Goal: Transaction & Acquisition: Purchase product/service

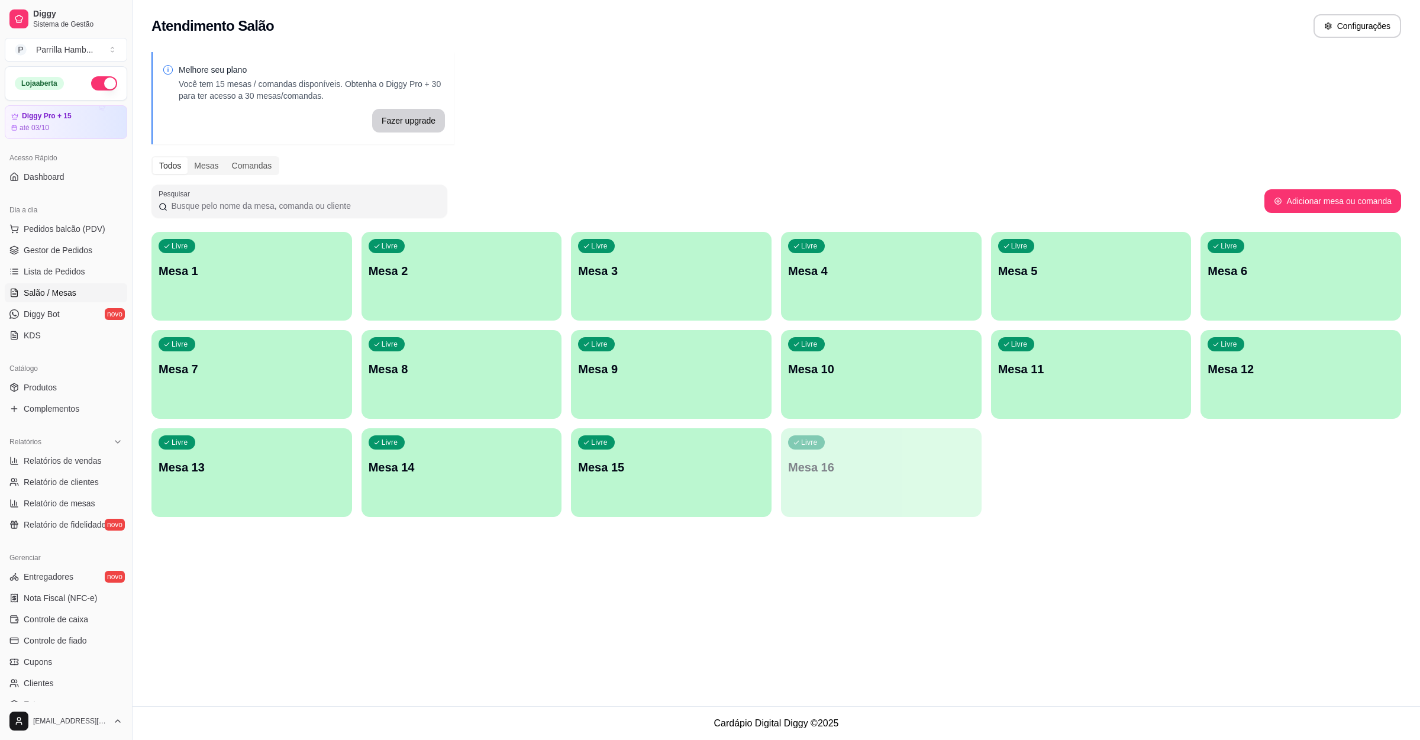
click at [68, 236] on button "Pedidos balcão (PDV)" at bounding box center [66, 229] width 122 height 19
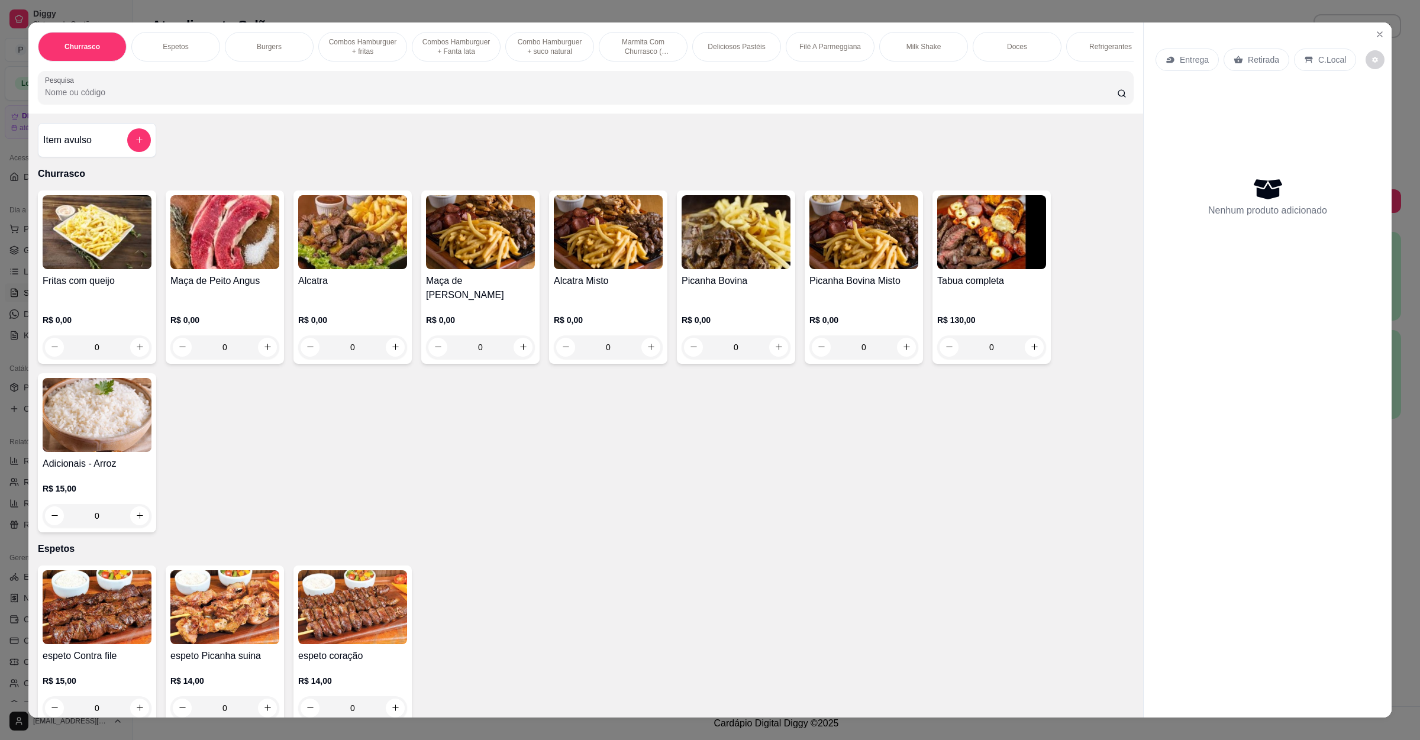
click at [1156, 54] on div "Entrega" at bounding box center [1187, 60] width 63 height 22
click at [1240, 60] on div "Retirada" at bounding box center [1257, 60] width 66 height 22
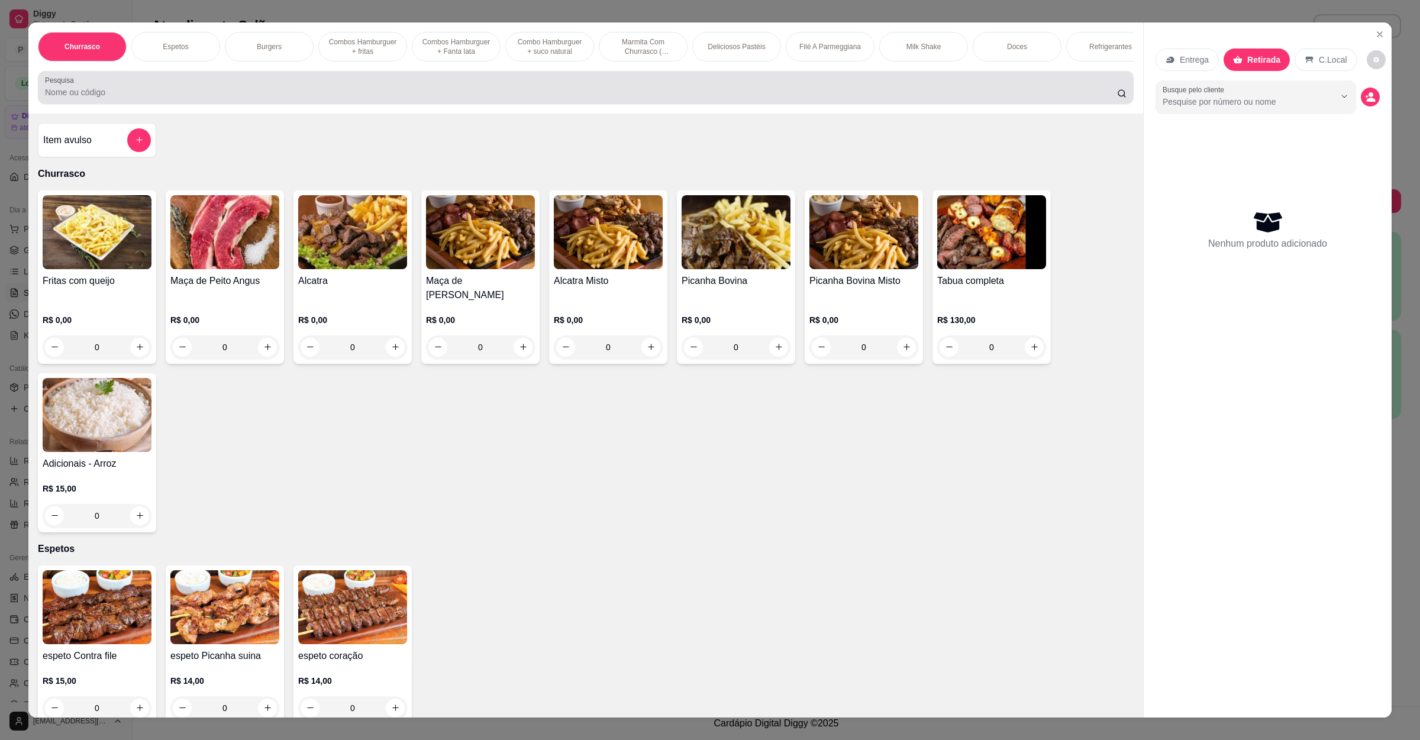
click at [118, 98] on input "Pesquisa" at bounding box center [581, 92] width 1072 height 12
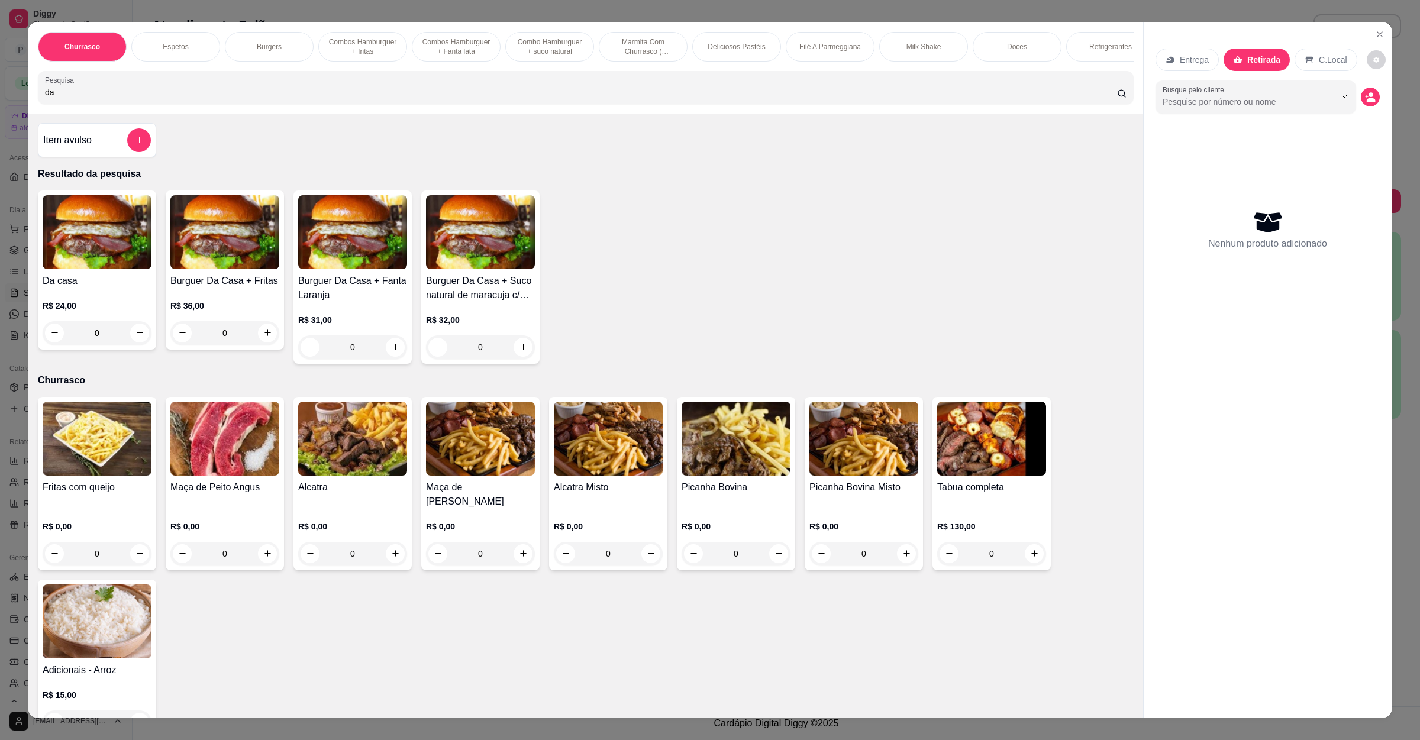
type input "da"
click at [118, 332] on div "R$ 24,00 0" at bounding box center [97, 322] width 109 height 45
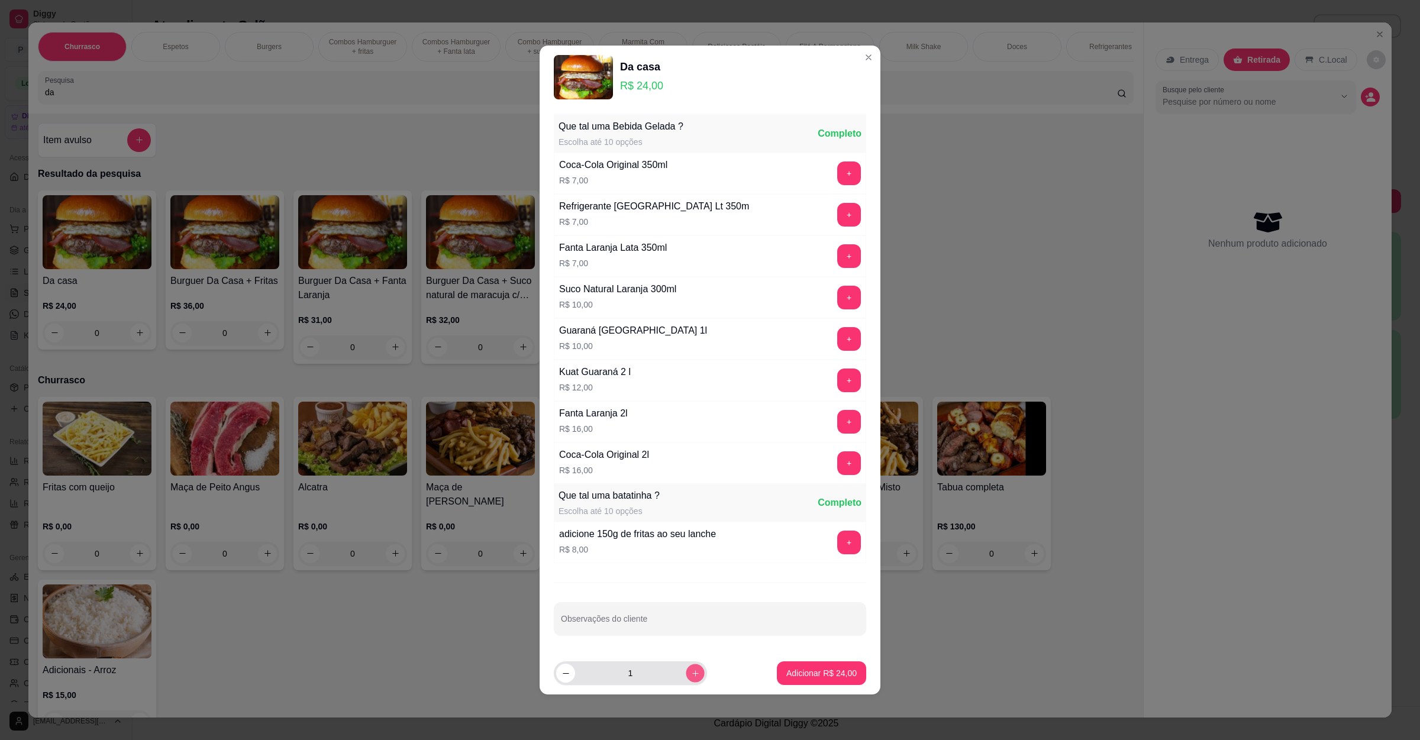
click at [694, 675] on button "increase-product-quantity" at bounding box center [695, 673] width 18 height 18
click at [694, 675] on button "increase-product-quantity" at bounding box center [695, 673] width 19 height 19
click at [694, 675] on button "increase-product-quantity" at bounding box center [695, 673] width 18 height 18
type input "5"
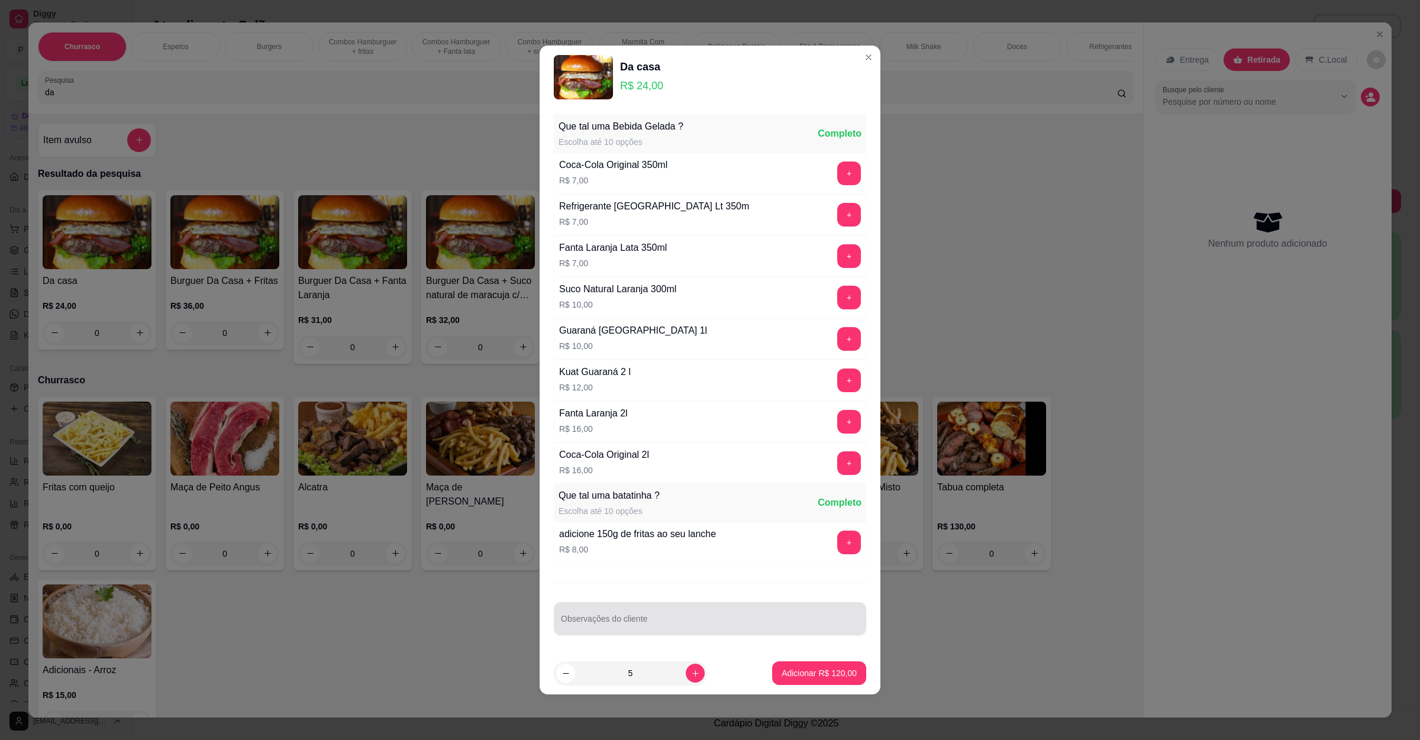
click at [684, 620] on div at bounding box center [710, 619] width 298 height 24
paste input "1 sem ketchup no hambúrguer, outro sem ovo, outro sem salada."
type input "1 sem ketchup no hambúrguer, outro sem ovo, outro sem salada."
click at [801, 664] on div "Adicionar R$ 120,00" at bounding box center [819, 674] width 94 height 24
click at [807, 668] on button "Adicionar R$ 120,00" at bounding box center [819, 674] width 94 height 24
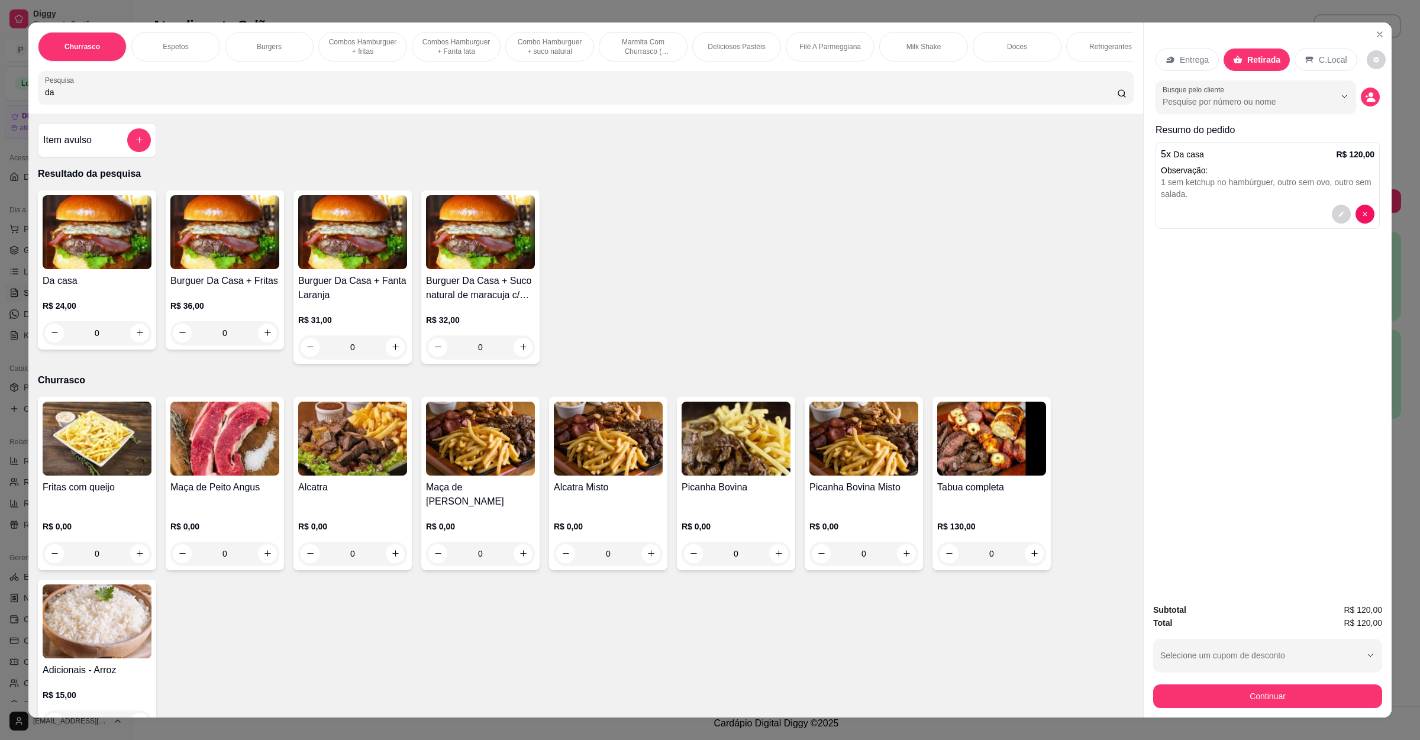
drag, startPoint x: 296, startPoint y: 99, endPoint x: 0, endPoint y: 105, distance: 296.5
click at [0, 105] on div "Churrasco Espetos Burgers Combos Hamburguer + fritas Combos Hamburguer + Fanta …" at bounding box center [710, 370] width 1420 height 740
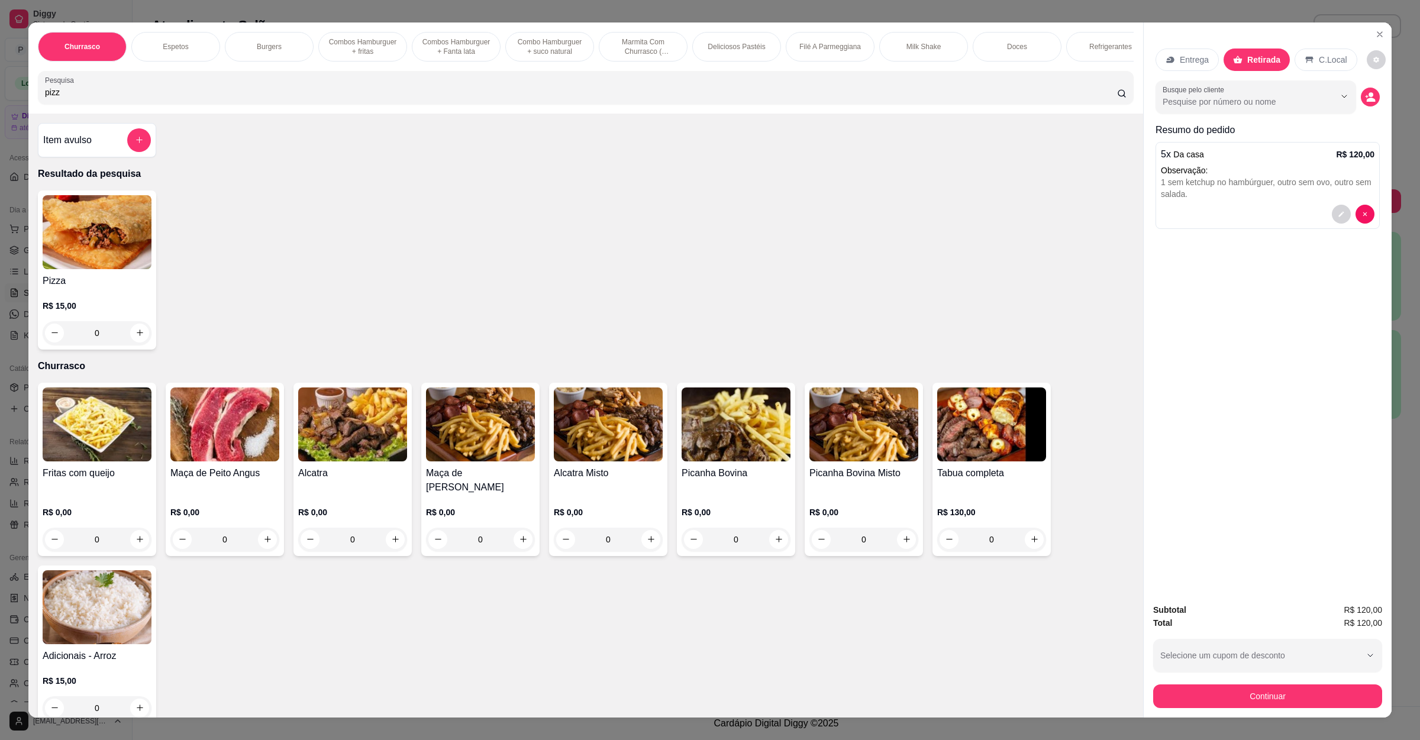
type input "pizz"
drag, startPoint x: 55, startPoint y: 203, endPoint x: 76, endPoint y: 235, distance: 38.4
click at [56, 205] on div "Item avulso Resultado da pesquisa Pizza R$ 15,00 0 Churrasco Fritas com queijo …" at bounding box center [585, 416] width 1115 height 605
click at [76, 235] on img at bounding box center [97, 232] width 109 height 74
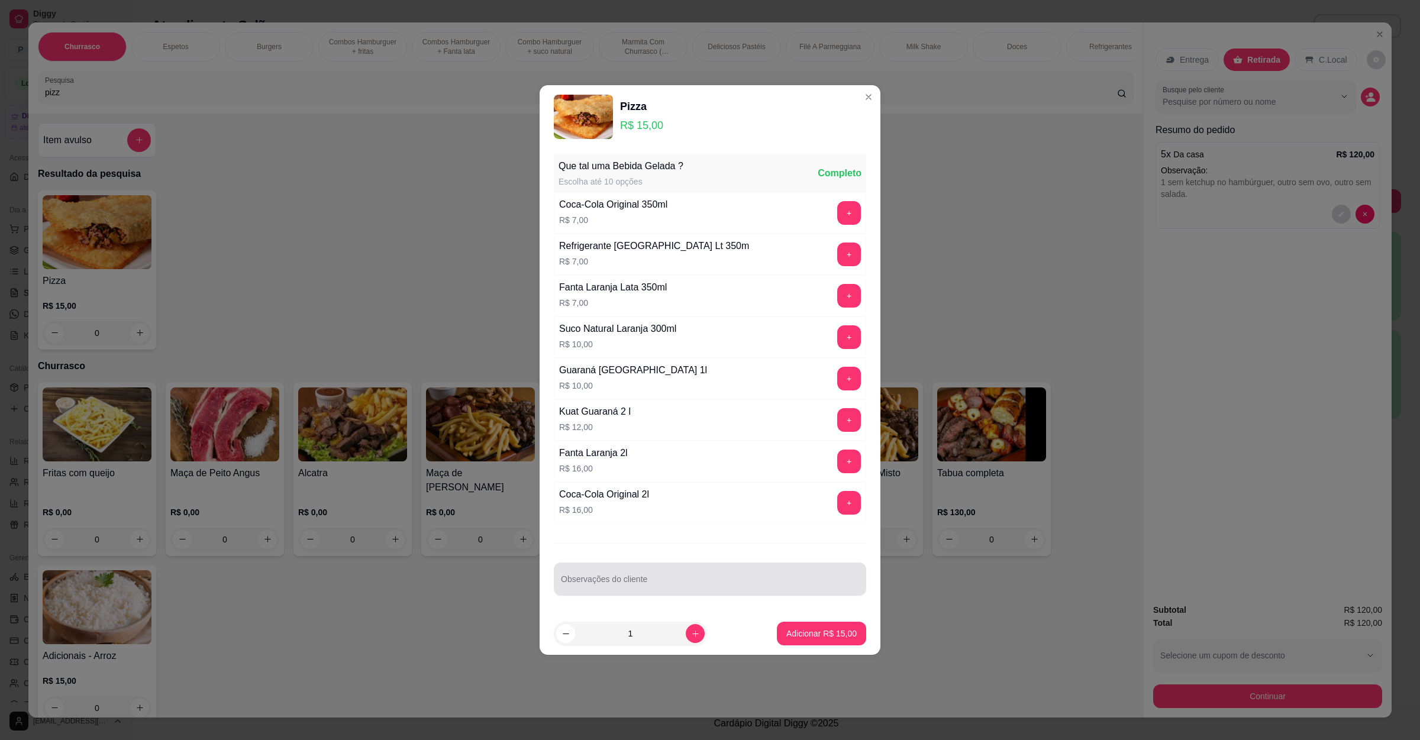
click at [625, 572] on div at bounding box center [710, 579] width 298 height 24
type input "sem pimentao"
click at [813, 637] on p "Adicionar R$ 15,00" at bounding box center [822, 633] width 69 height 11
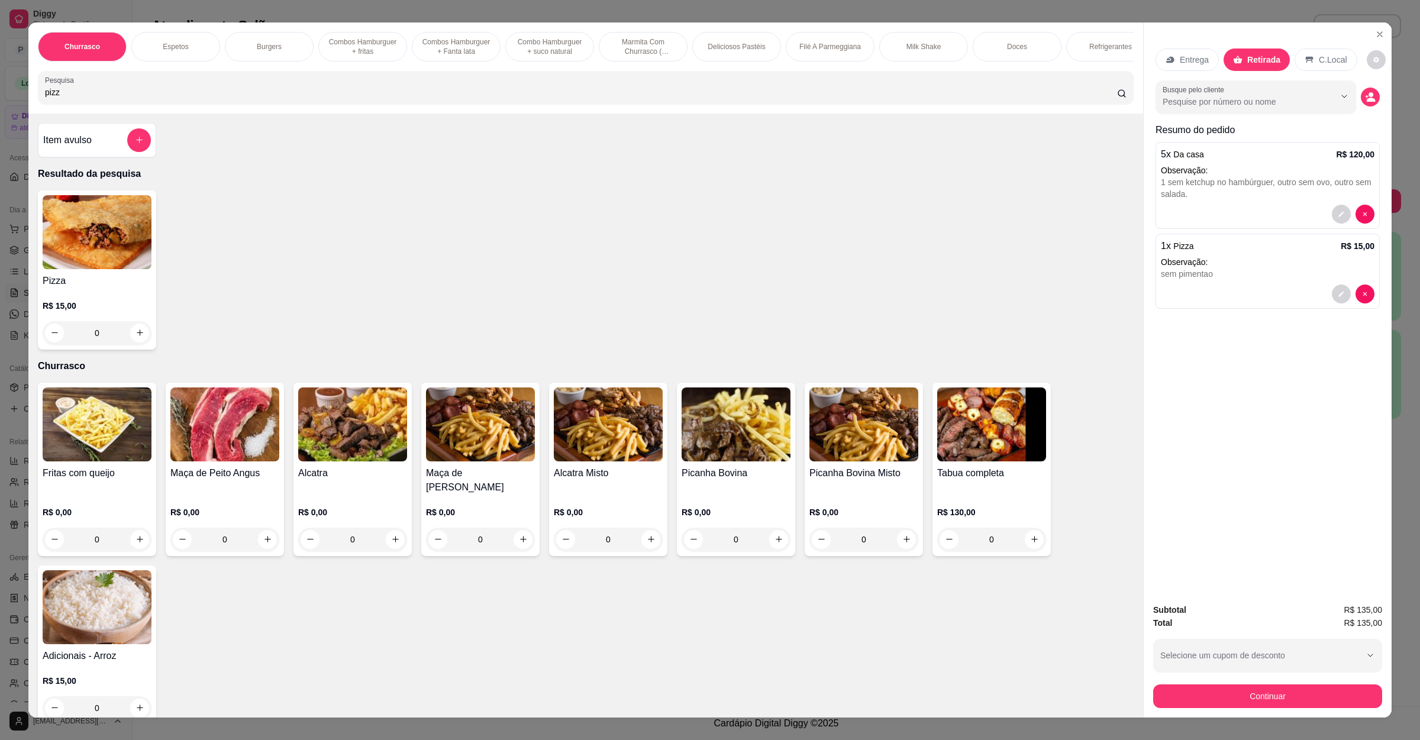
drag, startPoint x: 192, startPoint y: 98, endPoint x: 0, endPoint y: 96, distance: 192.3
click at [0, 96] on div "Churrasco Espetos Burgers Combos Hamburguer + fritas Combos [GEOGRAPHIC_DATA] +…" at bounding box center [710, 370] width 1420 height 740
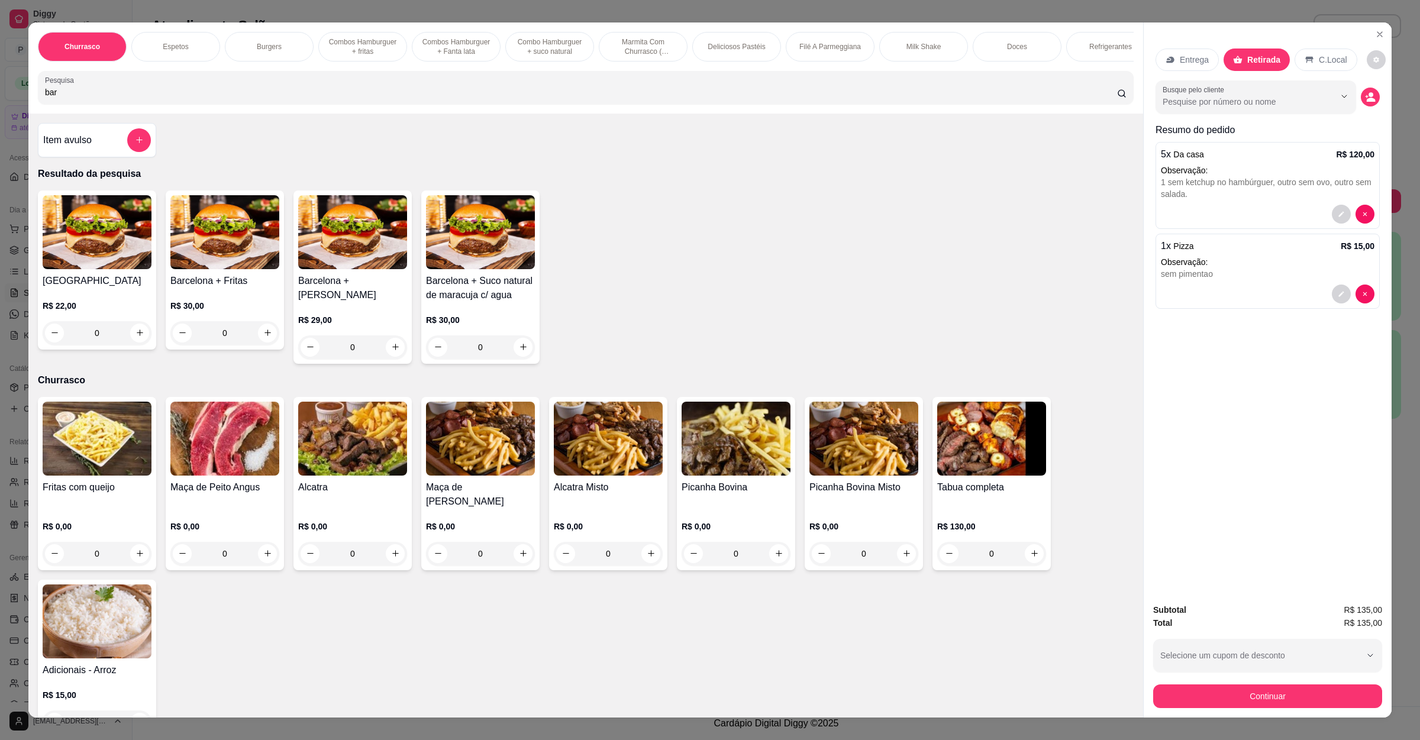
type input "bar"
click at [116, 257] on img at bounding box center [97, 232] width 109 height 74
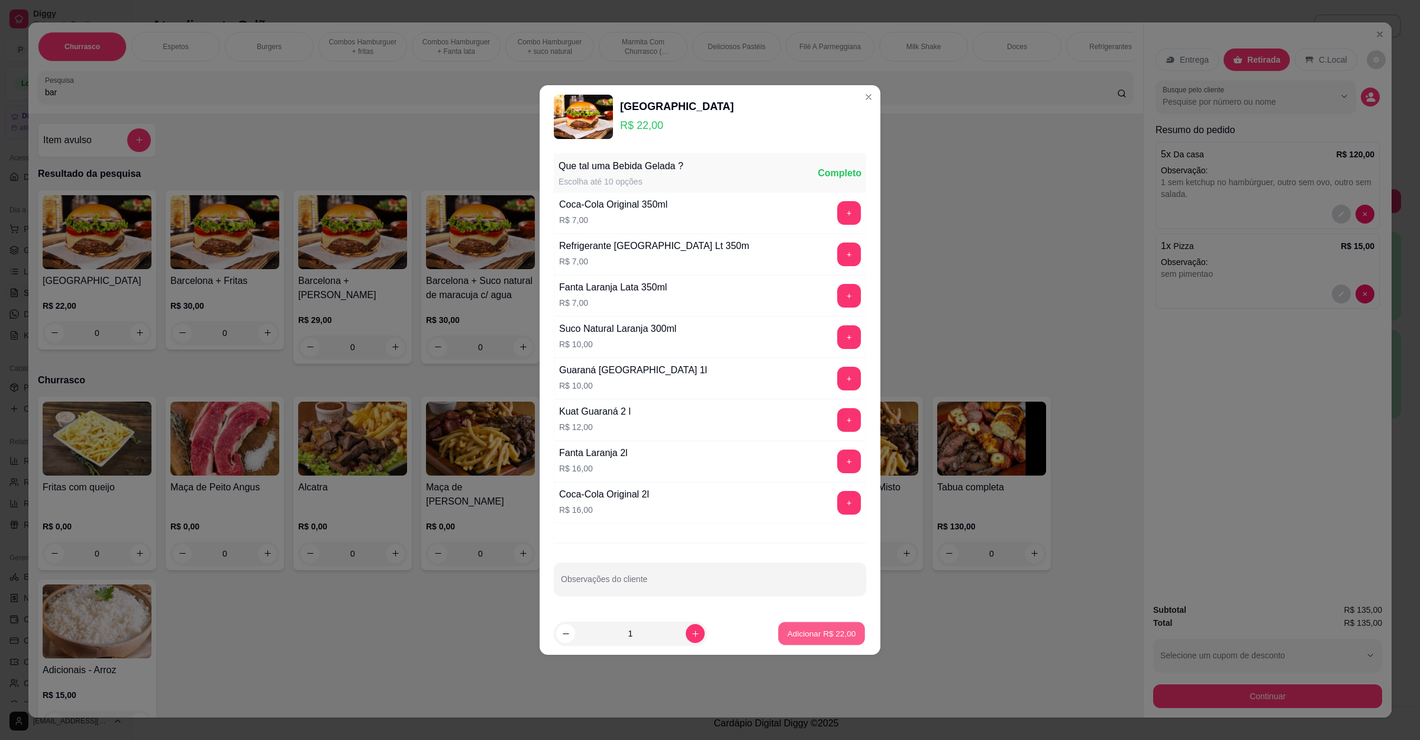
click at [788, 632] on p "Adicionar R$ 22,00" at bounding box center [822, 633] width 69 height 11
type input "1"
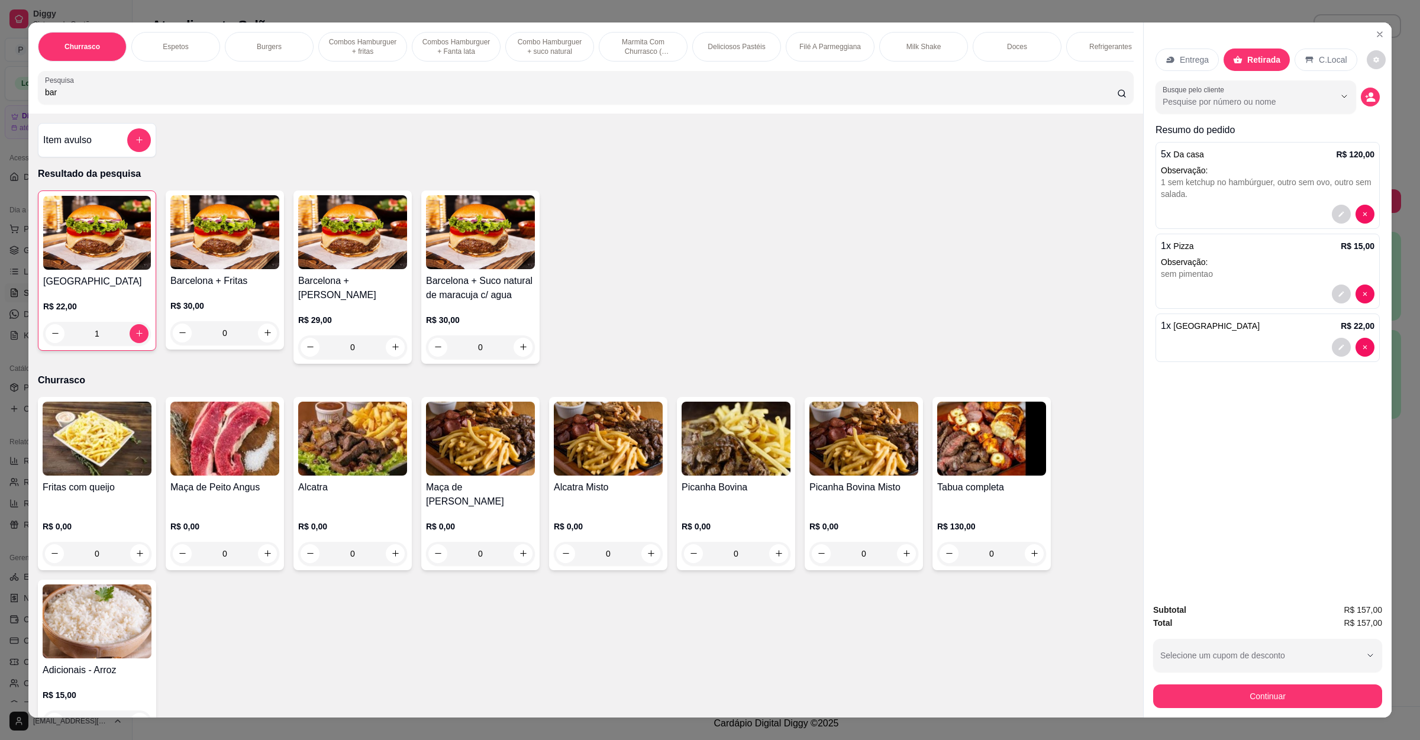
drag, startPoint x: 251, startPoint y: 105, endPoint x: 0, endPoint y: 110, distance: 250.9
click at [0, 110] on div "Churrasco Espetos Burgers Combos [GEOGRAPHIC_DATA] + fritas Combos Hamburguer +…" at bounding box center [710, 370] width 1420 height 740
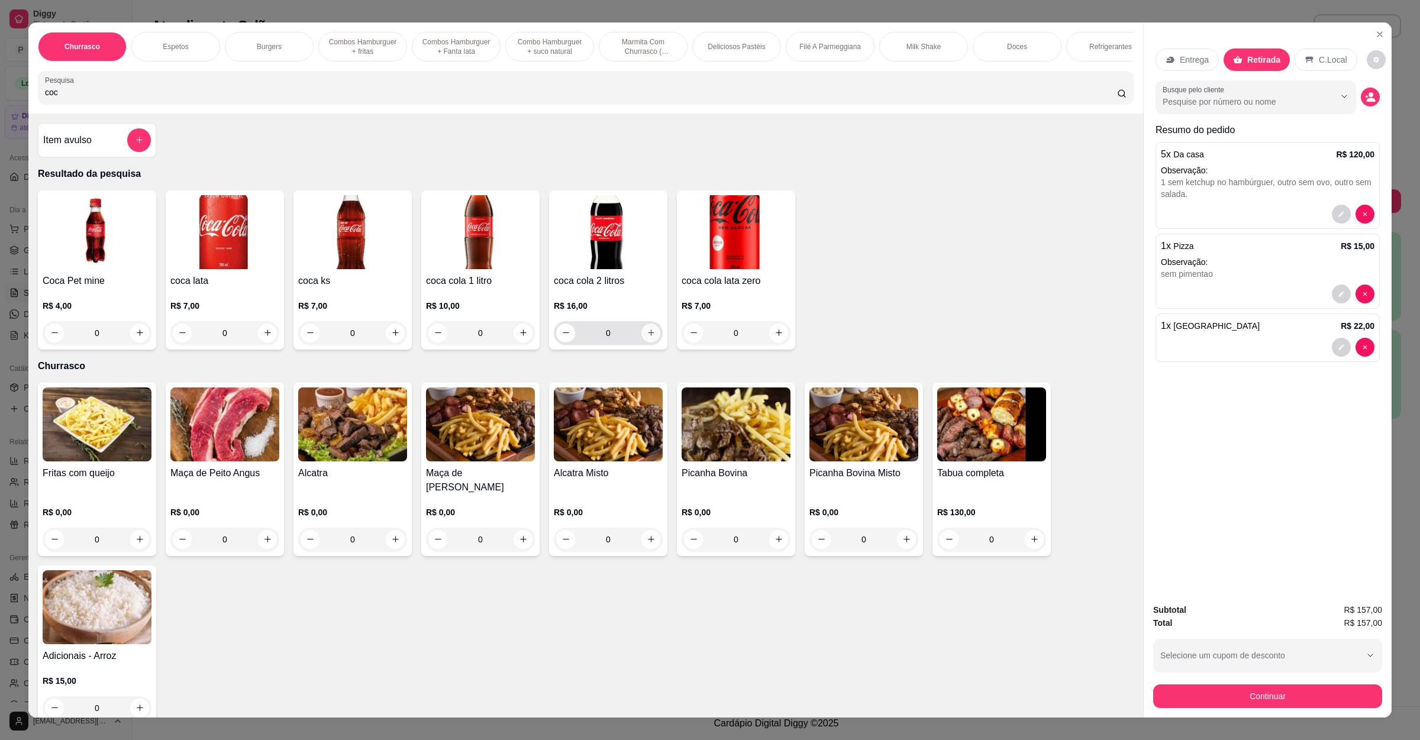
type input "coc"
click at [647, 337] on icon "increase-product-quantity" at bounding box center [651, 332] width 9 height 9
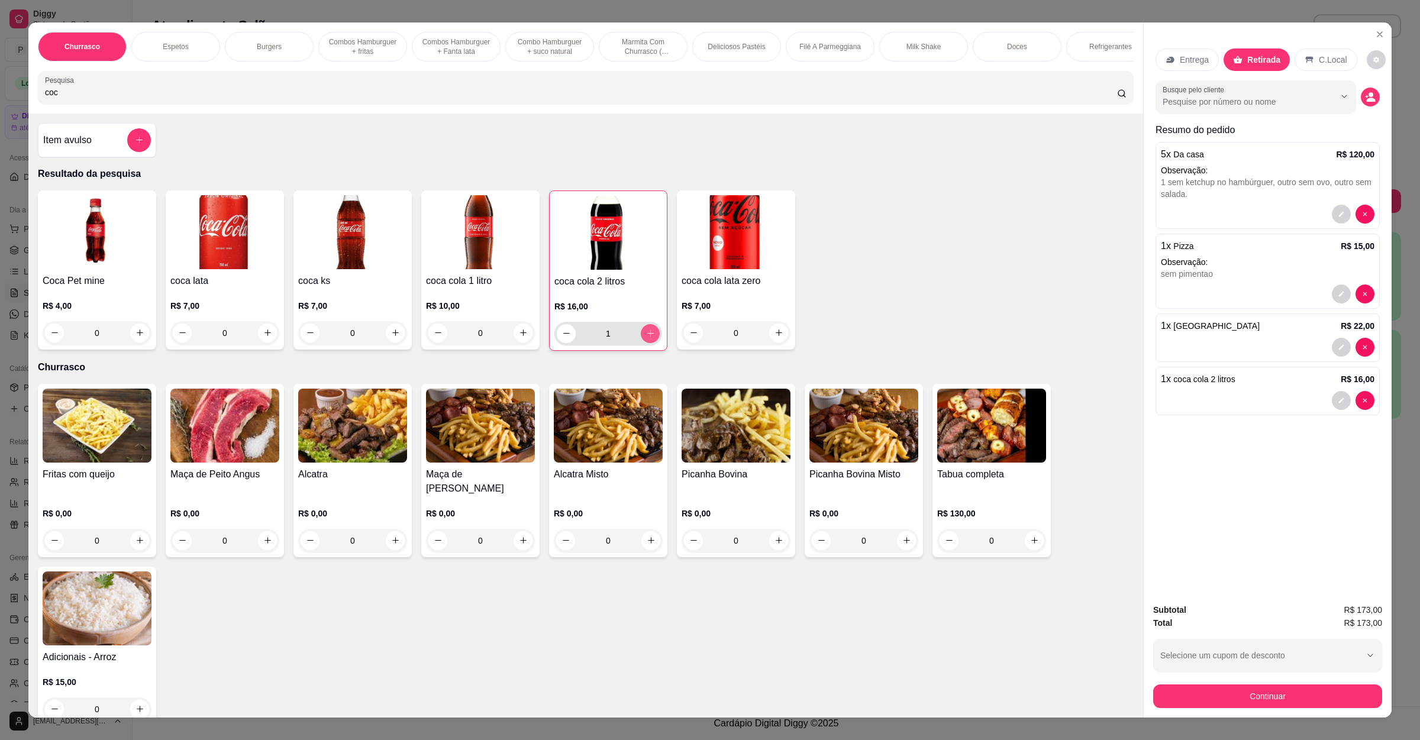
type input "1"
click at [1250, 695] on button "Continuar" at bounding box center [1268, 696] width 222 height 23
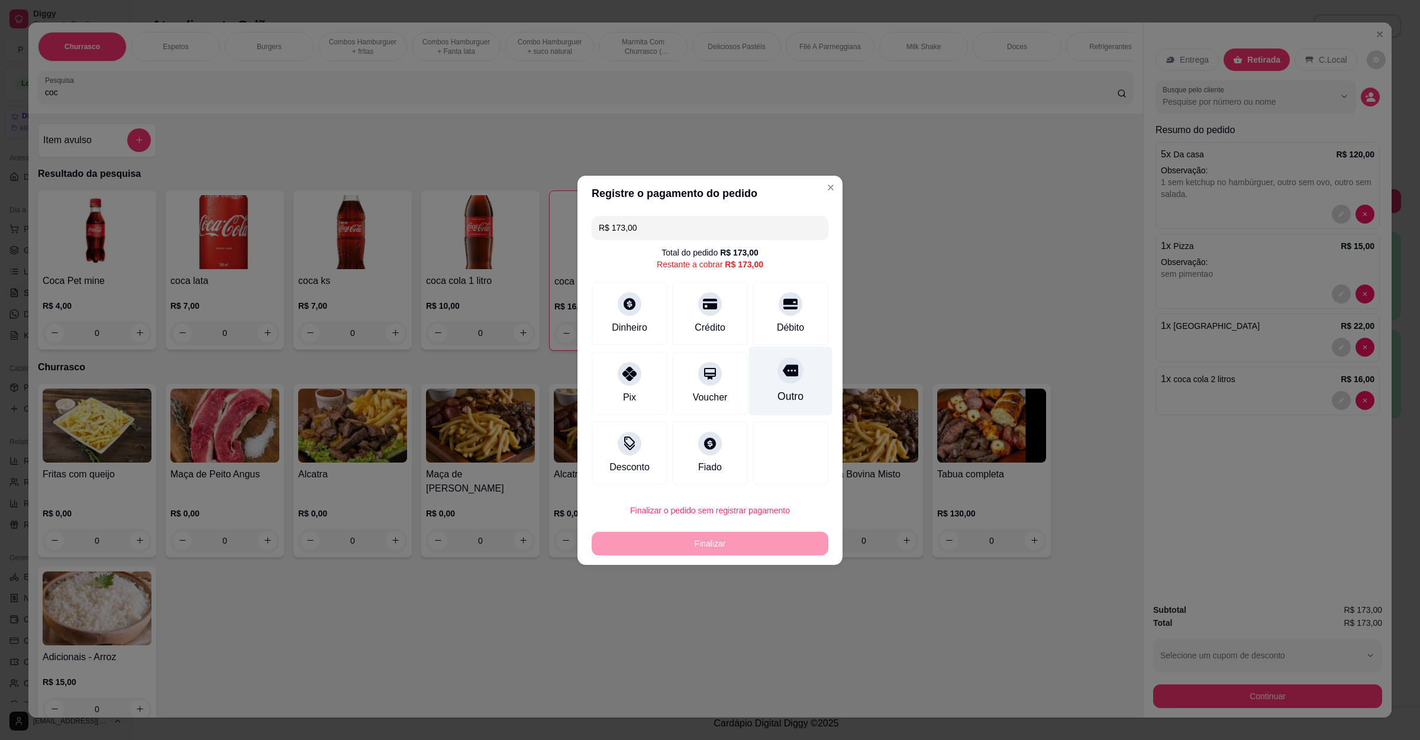
click at [762, 386] on div "Outro" at bounding box center [790, 380] width 83 height 69
type input "R$ 0,00"
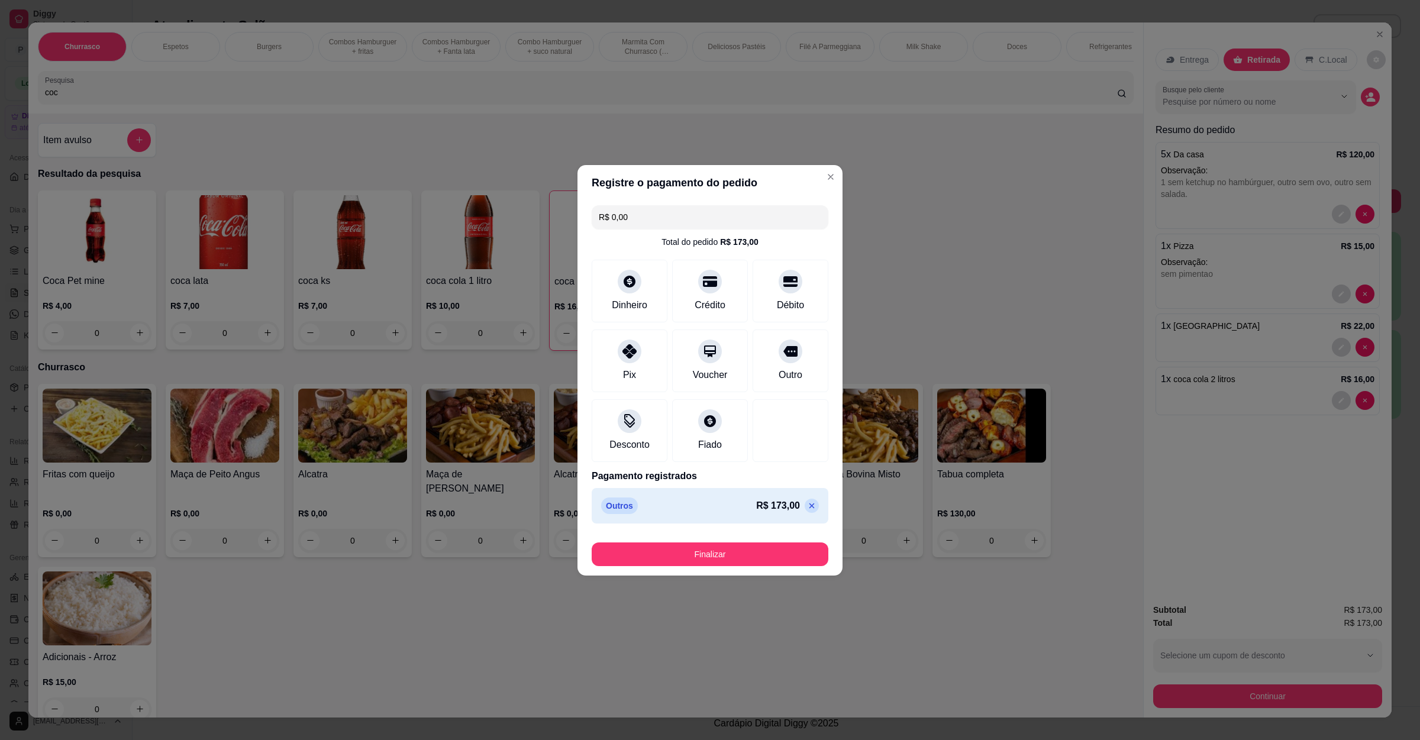
click at [726, 568] on footer "Finalizar" at bounding box center [710, 551] width 265 height 47
click at [730, 565] on button "Finalizar" at bounding box center [710, 555] width 237 height 24
type input "0"
